Goal: Task Accomplishment & Management: Complete application form

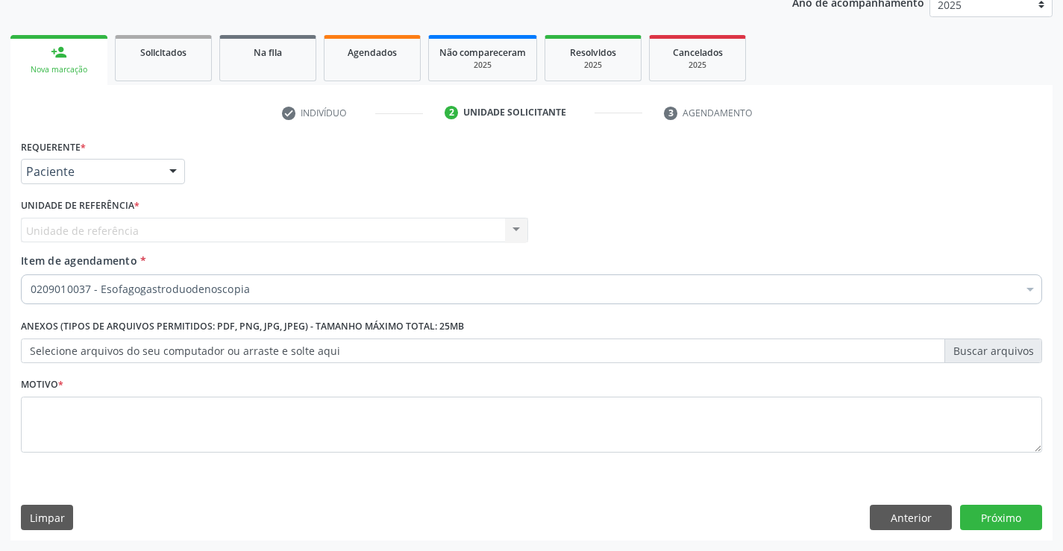
scroll to position [188, 0]
click at [920, 515] on button "Anterior" at bounding box center [911, 517] width 82 height 25
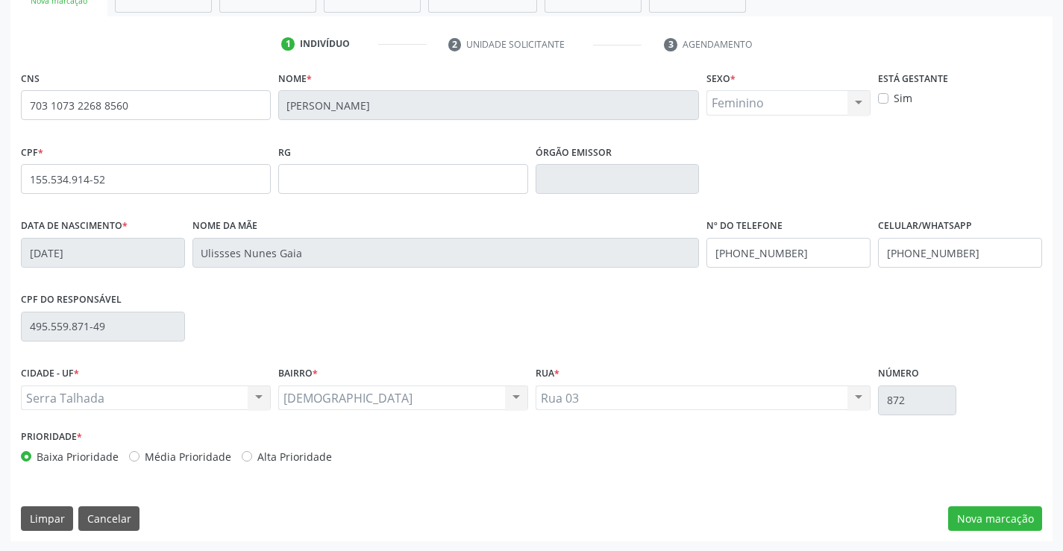
scroll to position [257, 0]
click at [45, 525] on button "Limpar" at bounding box center [47, 518] width 52 height 25
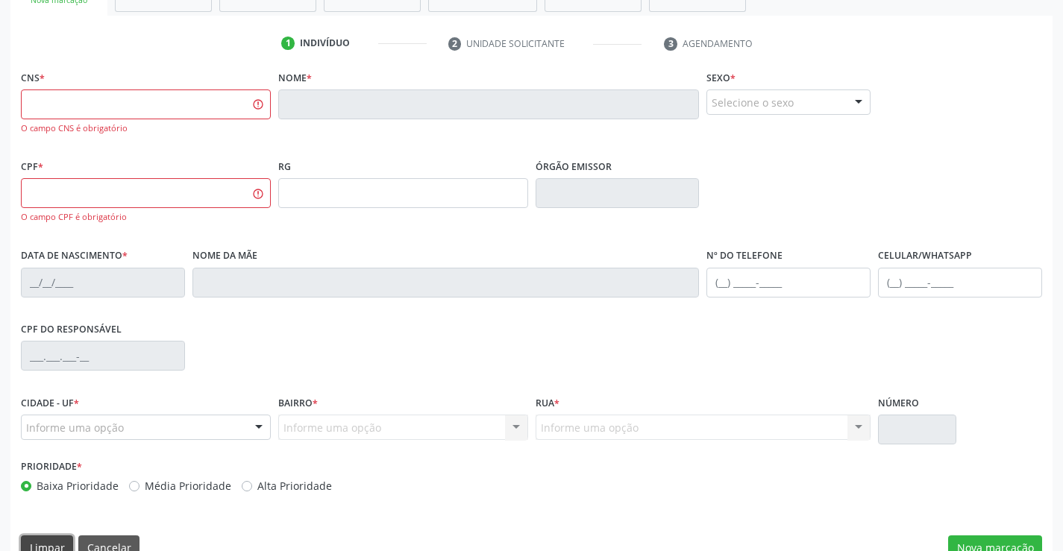
click at [37, 540] on button "Limpar" at bounding box center [47, 548] width 52 height 25
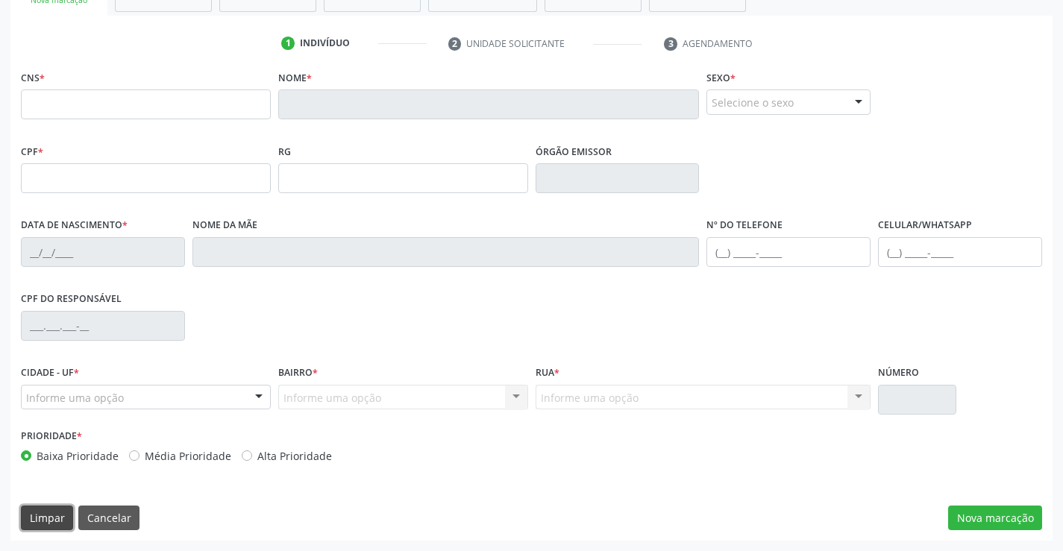
click at [43, 526] on button "Limpar" at bounding box center [47, 518] width 52 height 25
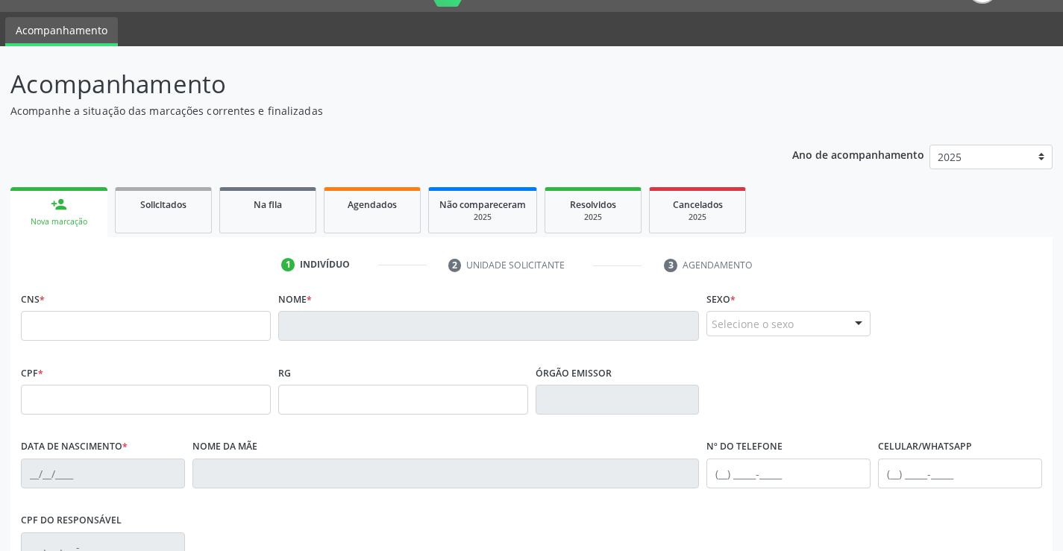
scroll to position [0, 0]
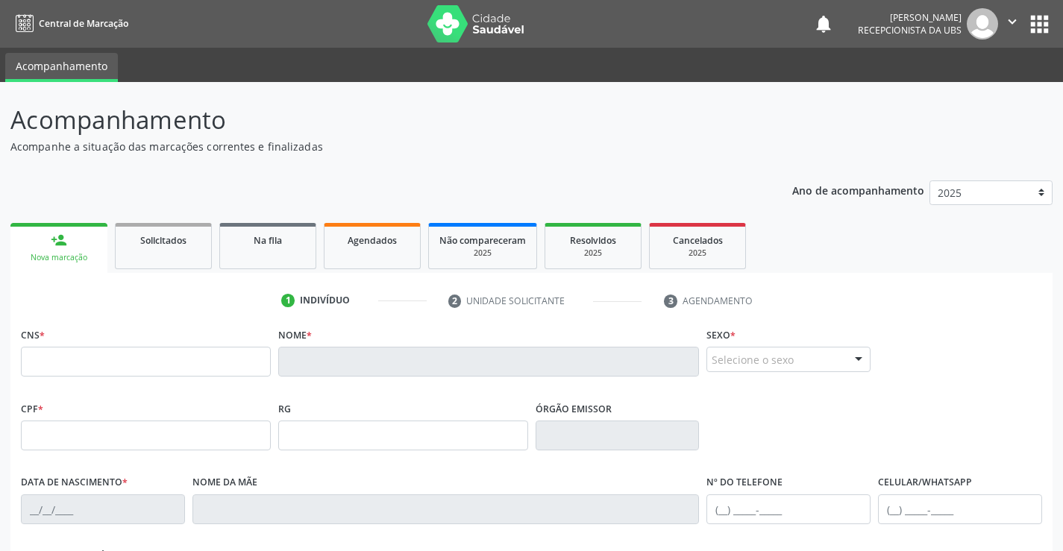
click at [53, 253] on div "Nova marcação" at bounding box center [59, 257] width 76 height 11
click at [401, 254] on link "Agendados" at bounding box center [372, 246] width 97 height 46
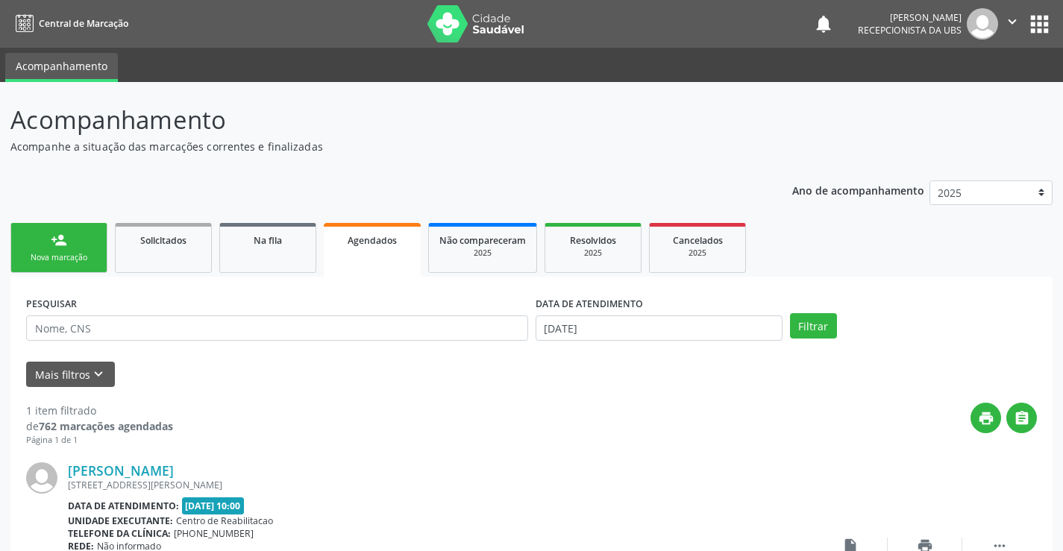
click at [34, 258] on div "Nova marcação" at bounding box center [59, 257] width 75 height 11
